Goal: Ask a question: Seek information or help from site administrators or community

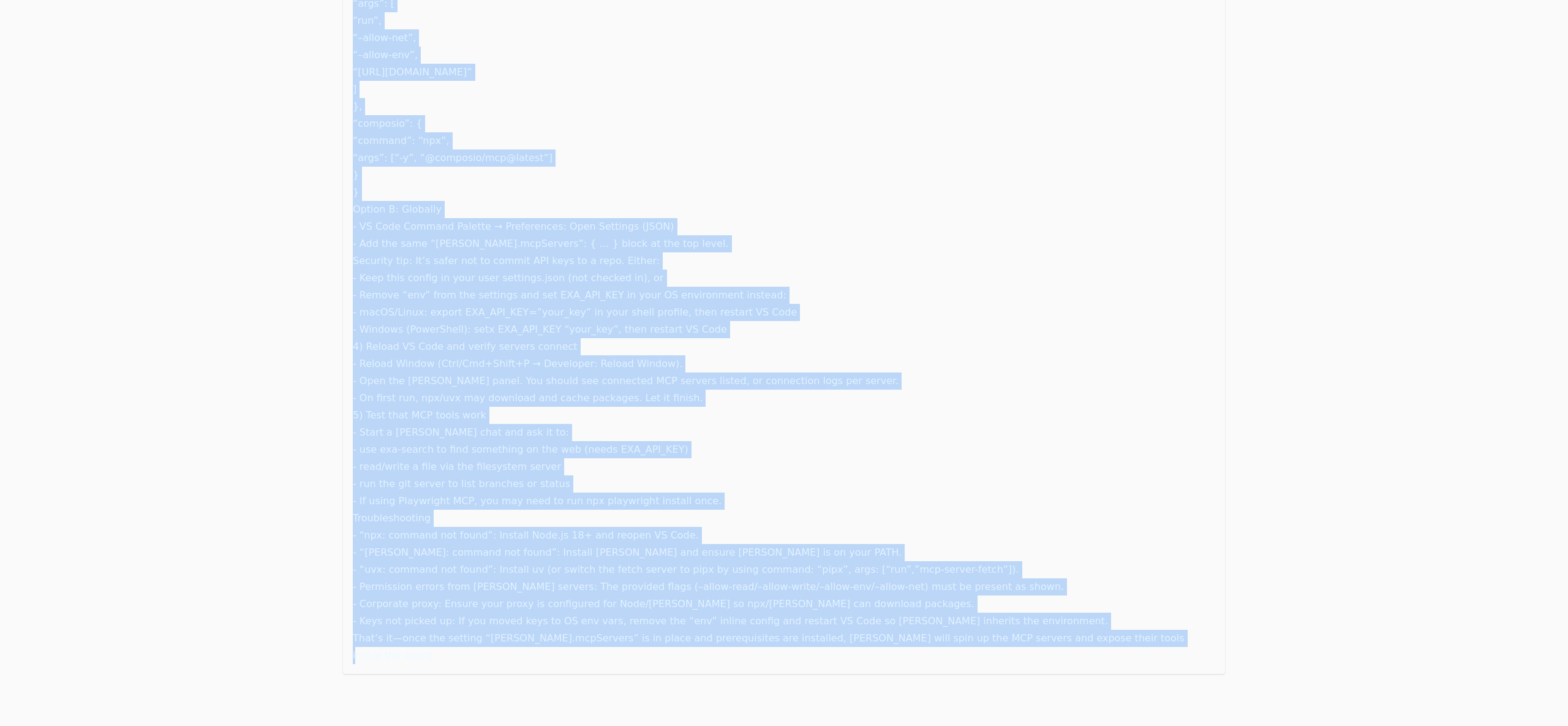
scroll to position [1543, 0]
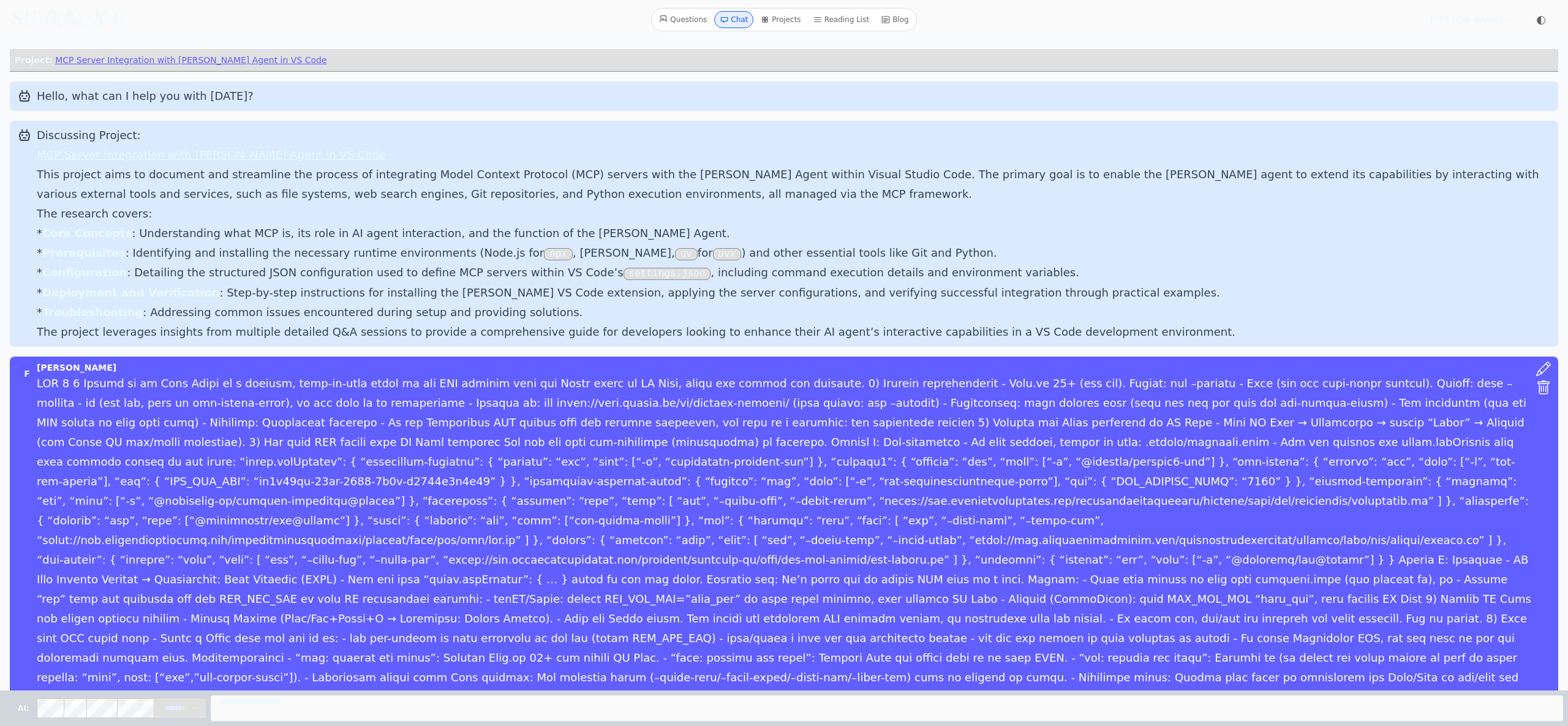
select select "**********"
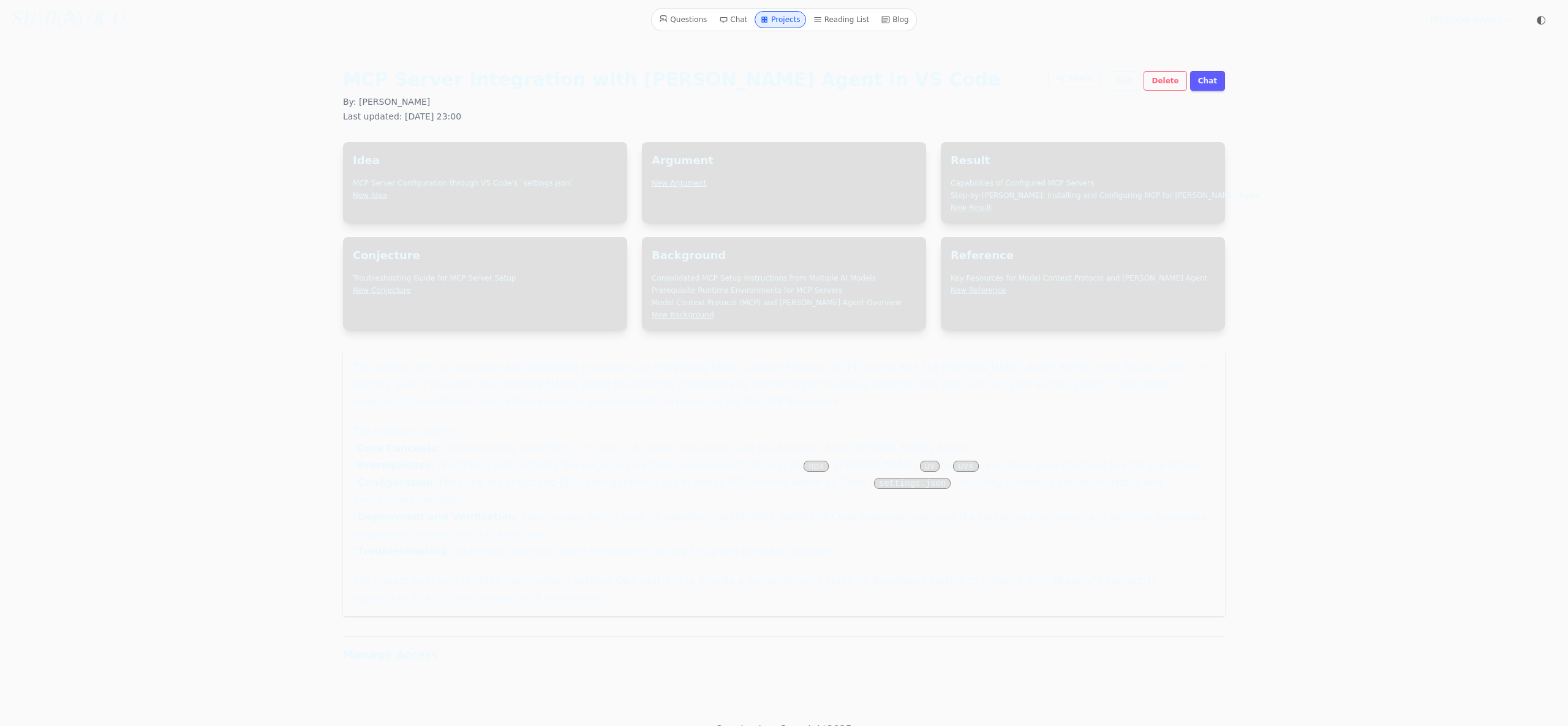
scroll to position [18, 0]
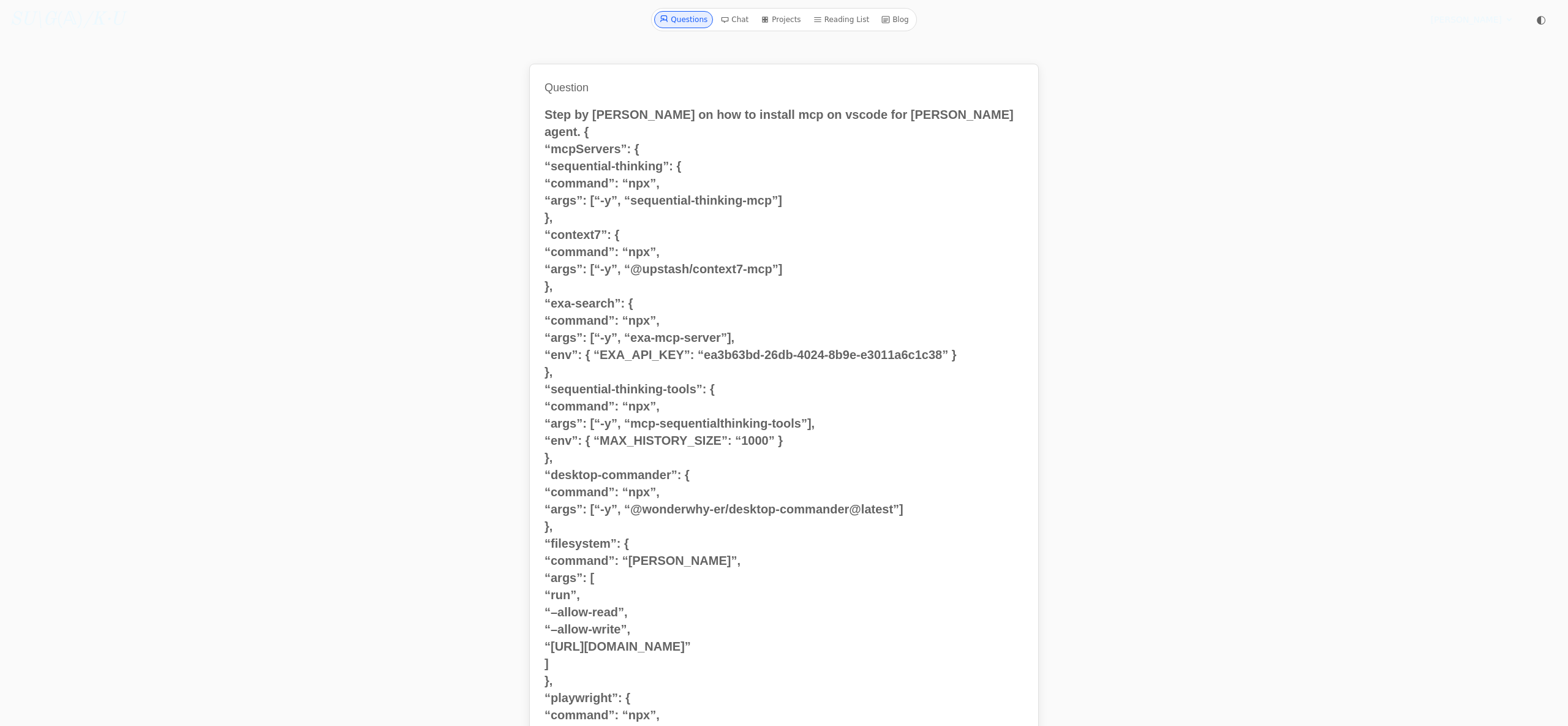
click at [63, 22] on link "SU\G (𝔸) /K·U" at bounding box center [67, 19] width 114 height 22
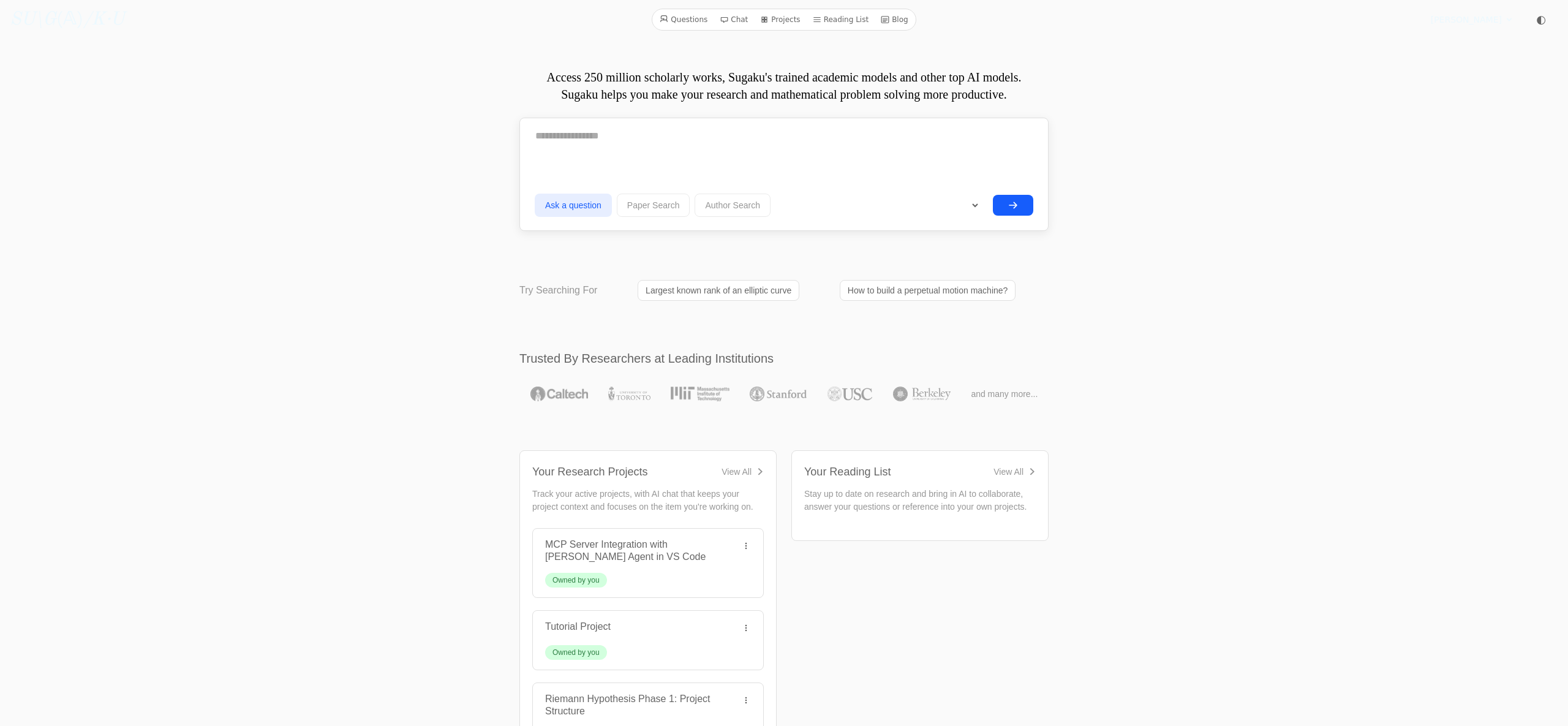
click at [641, 155] on div at bounding box center [784, 141] width 499 height 40
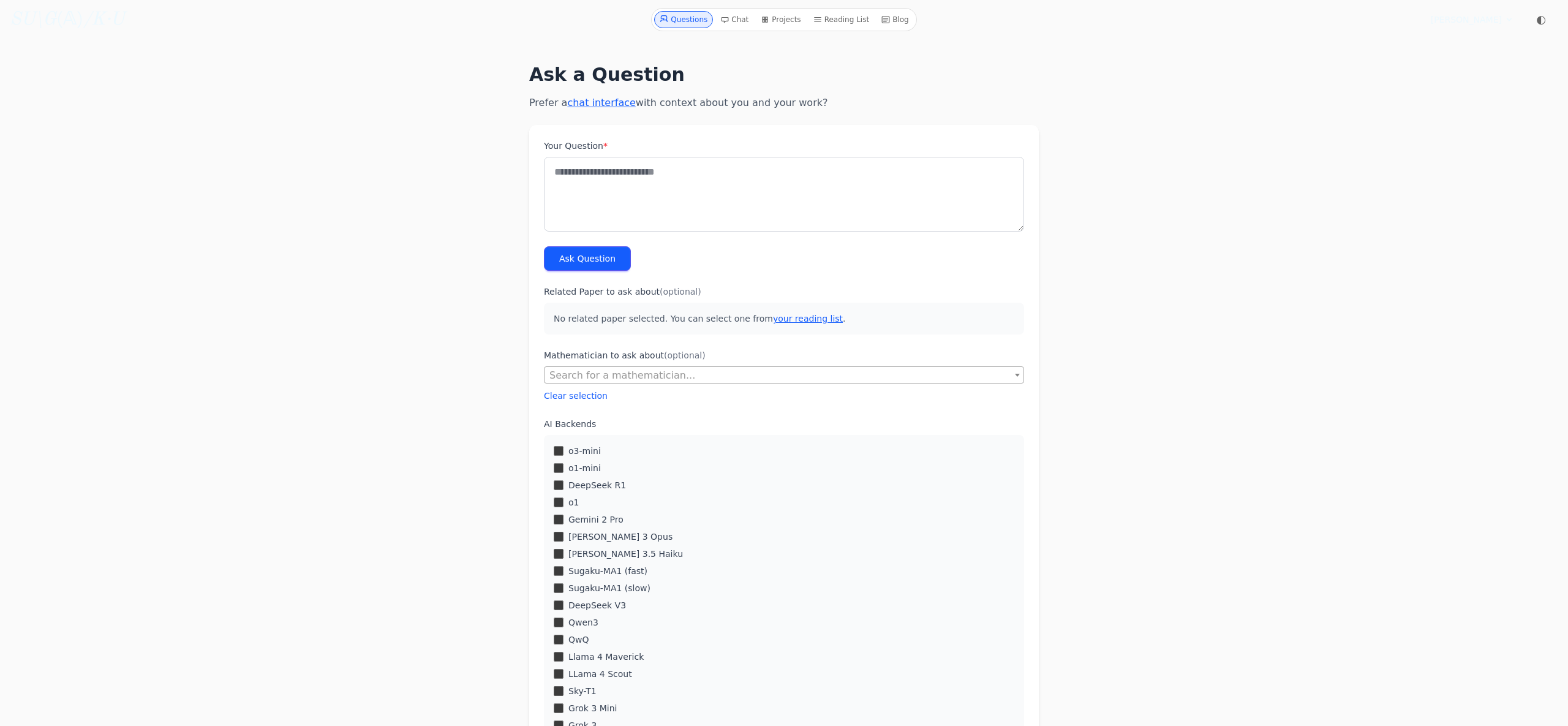
scroll to position [21, 0]
click at [564, 452] on div "o3-mini" at bounding box center [784, 450] width 461 height 12
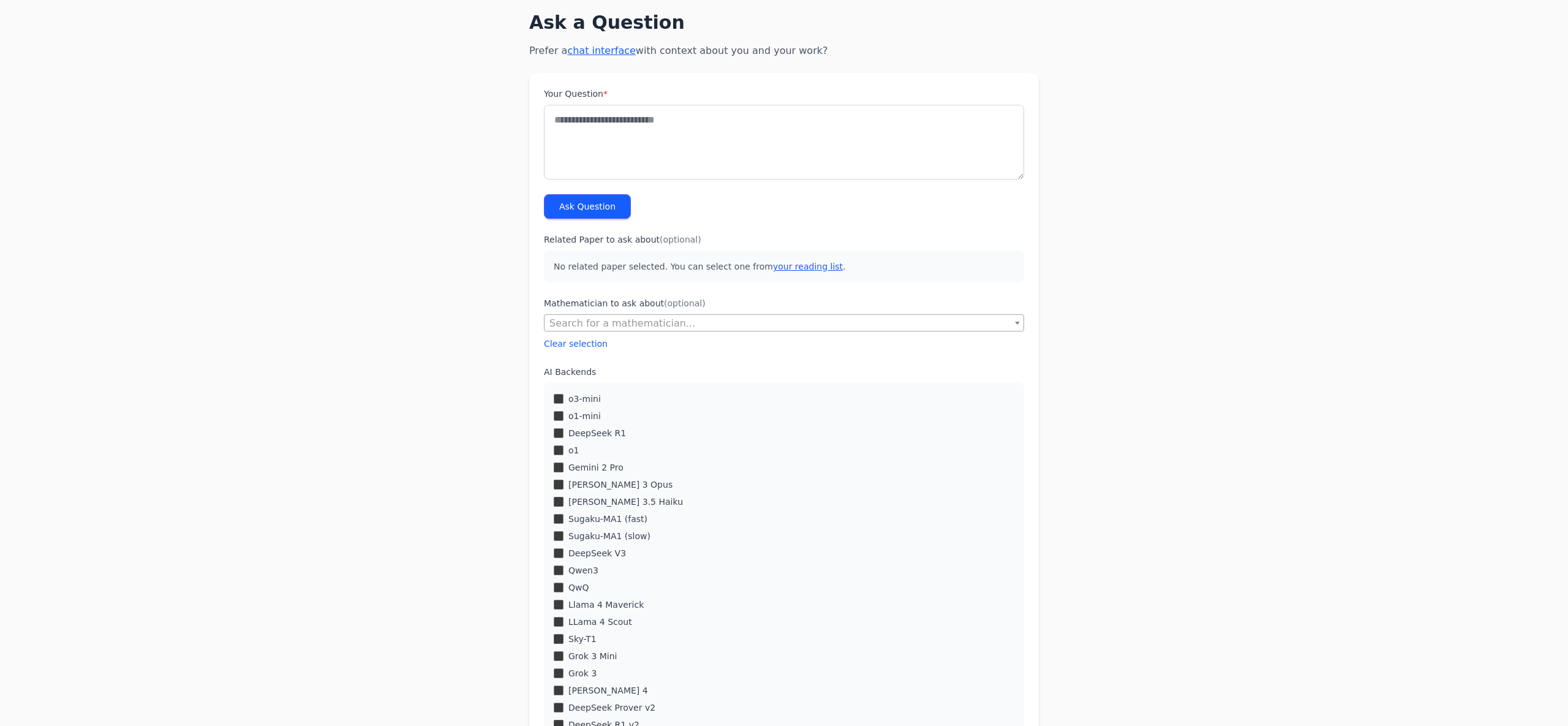
scroll to position [121, 0]
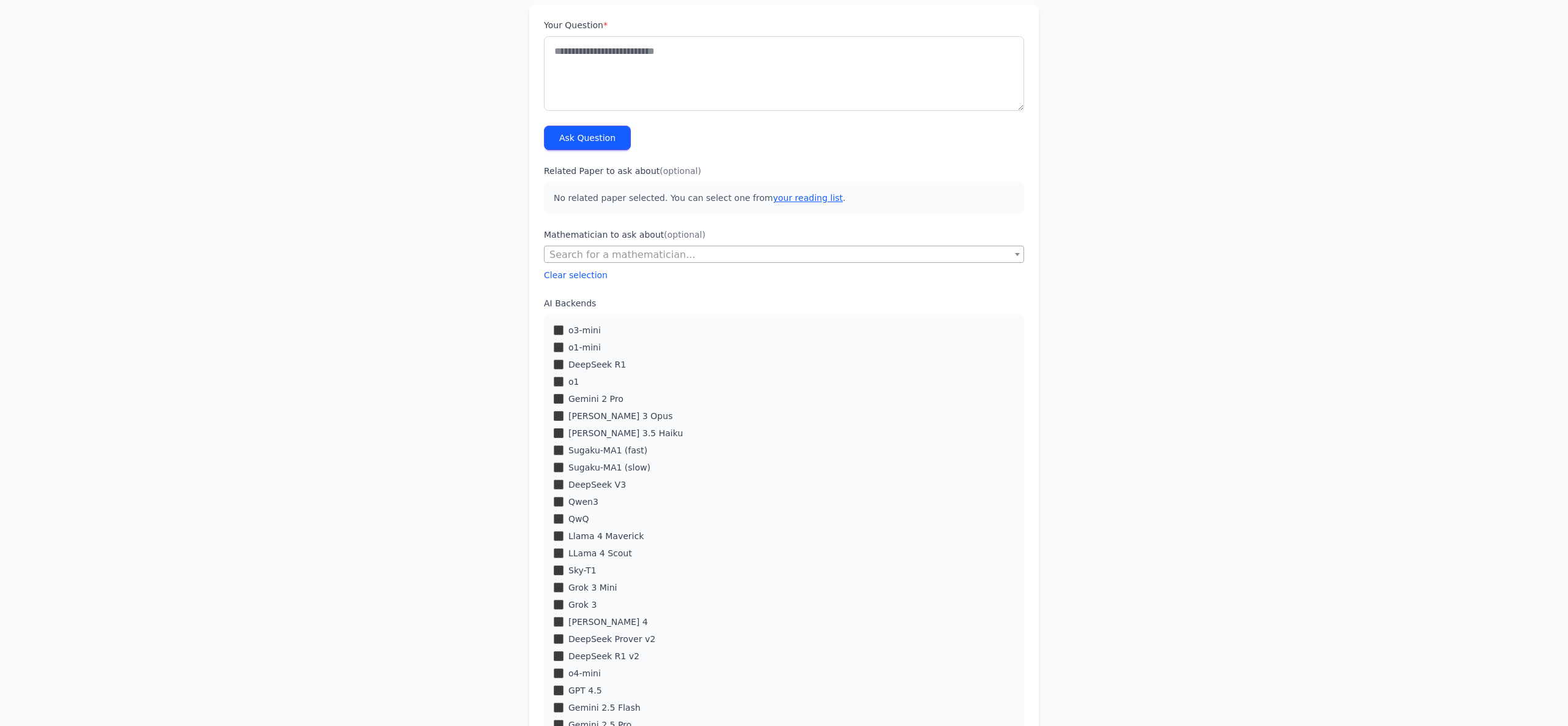
click at [553, 450] on div "o3-mini o1-mini DeepSeek R1 o1 Gemini 2 Pro Claude 3 Opus" at bounding box center [784, 631] width 480 height 632
click at [553, 450] on div "o3-mini o1-mini DeepSeek R1 o1 Gemini 2 Pro Claude 3 Opus" at bounding box center [784, 631] width 480 height 632
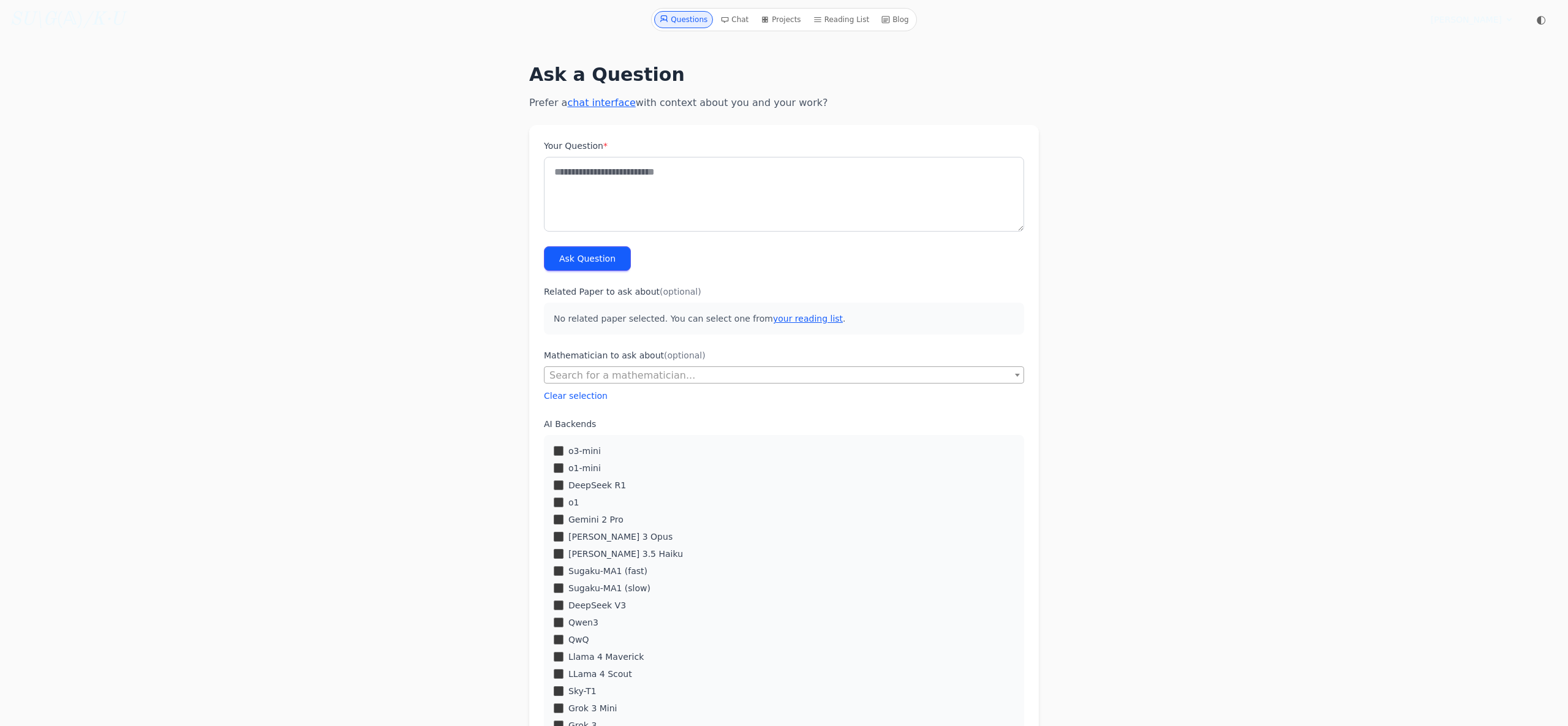
scroll to position [-1, 0]
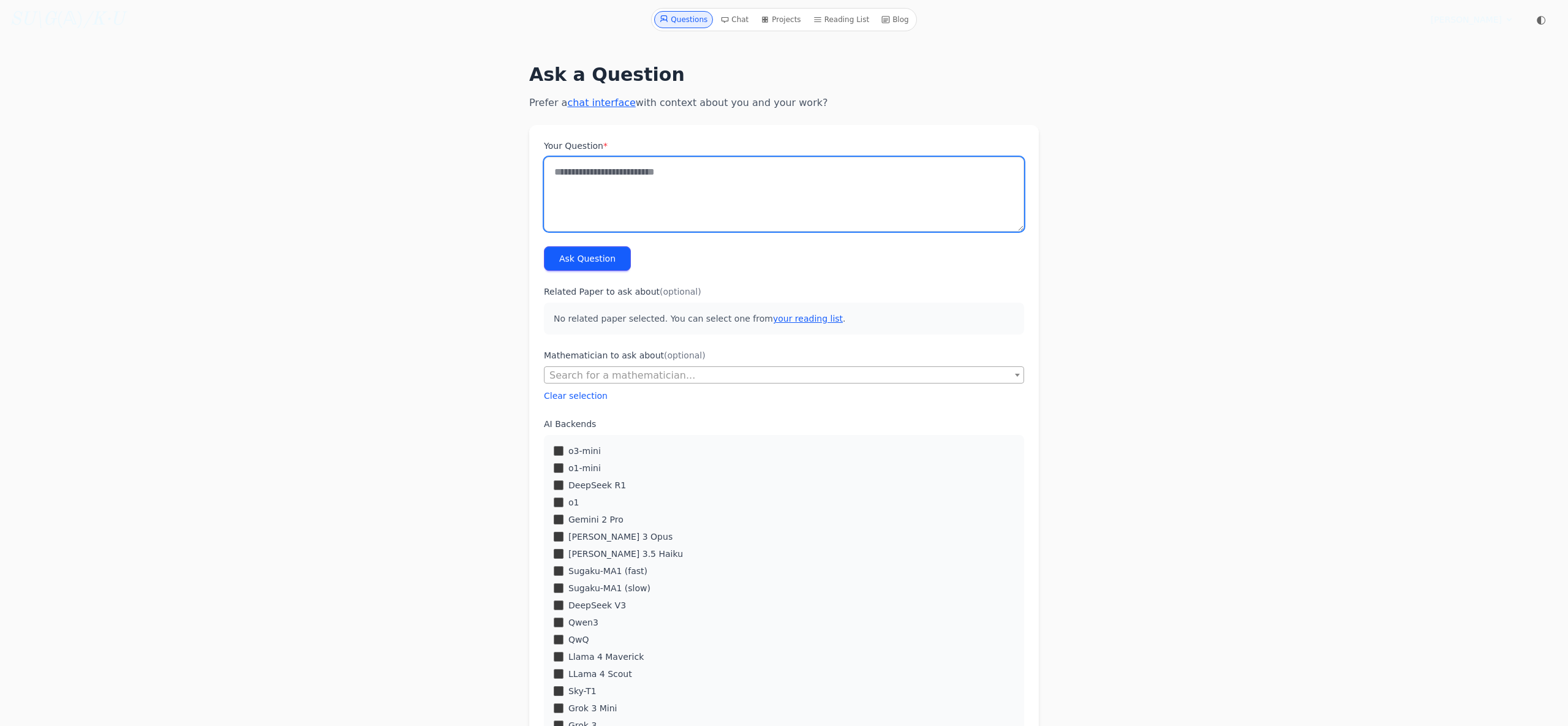
click at [735, 193] on textarea "Your Question *" at bounding box center [784, 193] width 480 height 74
paste textarea "**********"
type textarea "**********"
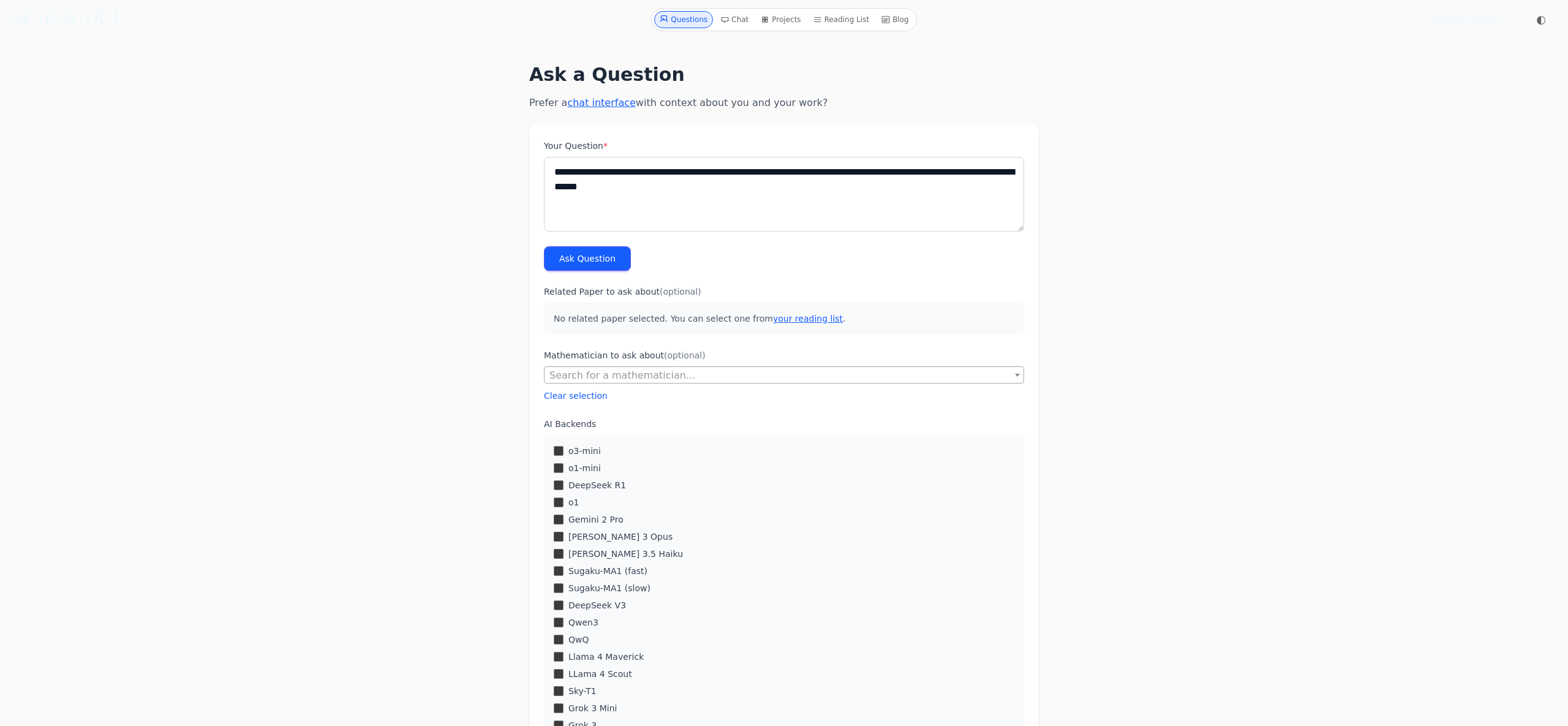
click at [579, 262] on button "Ask Question" at bounding box center [587, 258] width 87 height 25
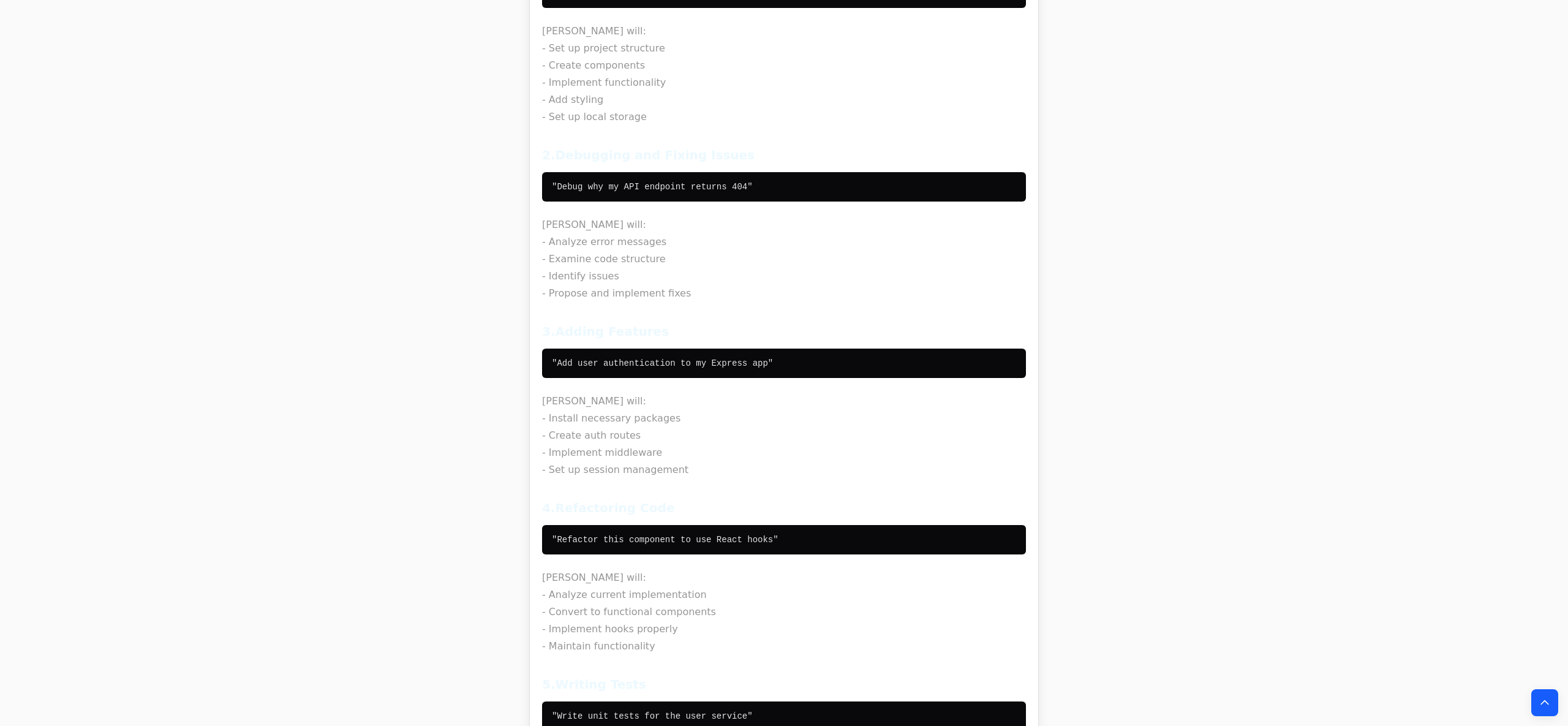
scroll to position [2684, 1]
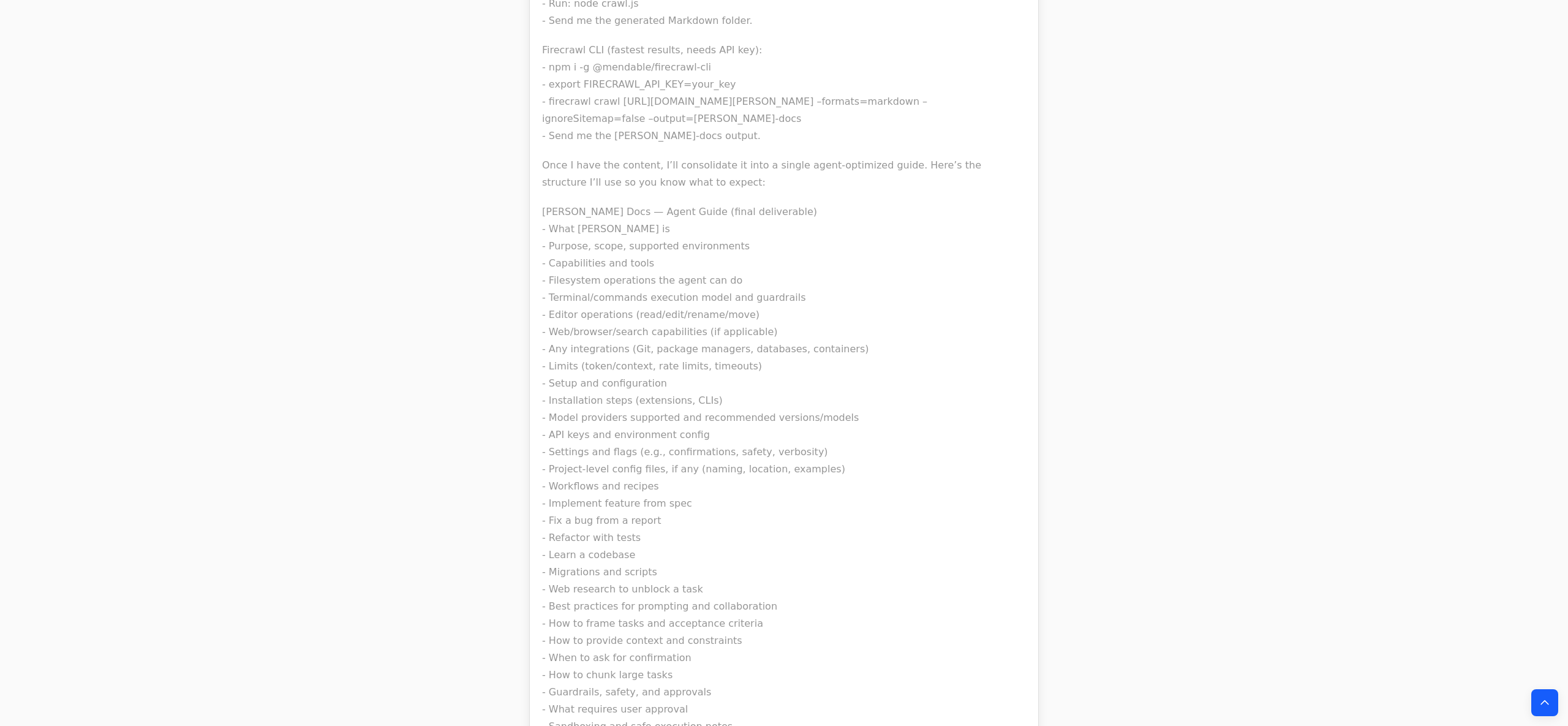
scroll to position [16926, 0]
drag, startPoint x: 535, startPoint y: 312, endPoint x: 873, endPoint y: 403, distance: 350.0
click at [870, 404] on div "I can build a comprehensive guide for your [PERSON_NAME] agent, but I need the …" at bounding box center [784, 230] width 508 height 1703
copy div "Loremip (do sitame): cons + adipis elitseddoe 5) Tempor inc utla etdolor (Magna…"
